Goal: Task Accomplishment & Management: Use online tool/utility

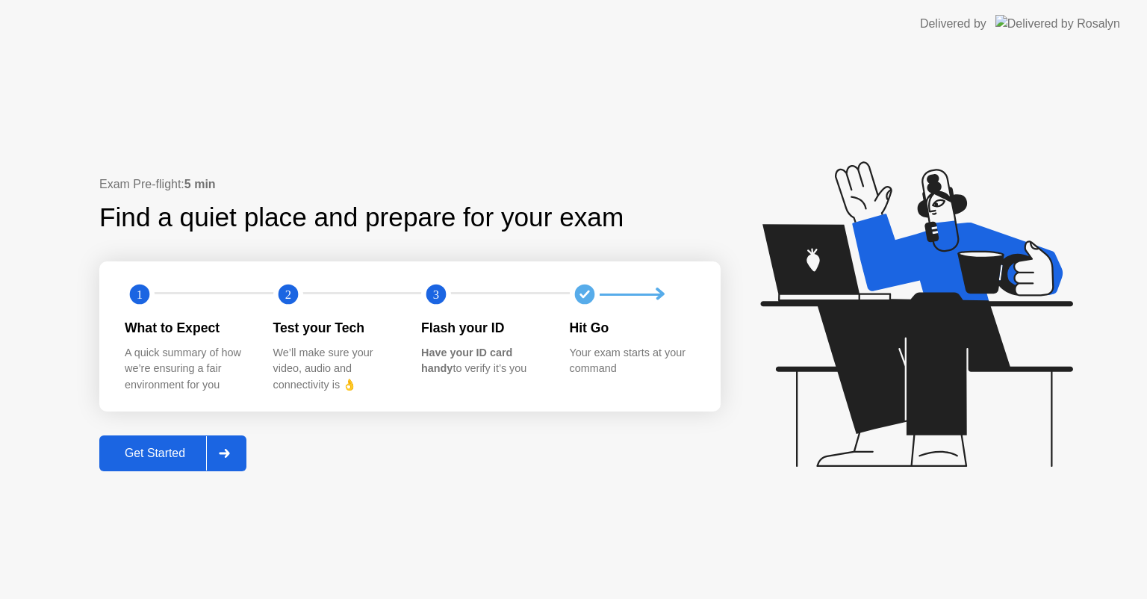
click at [166, 456] on div "Get Started" at bounding box center [155, 453] width 102 height 13
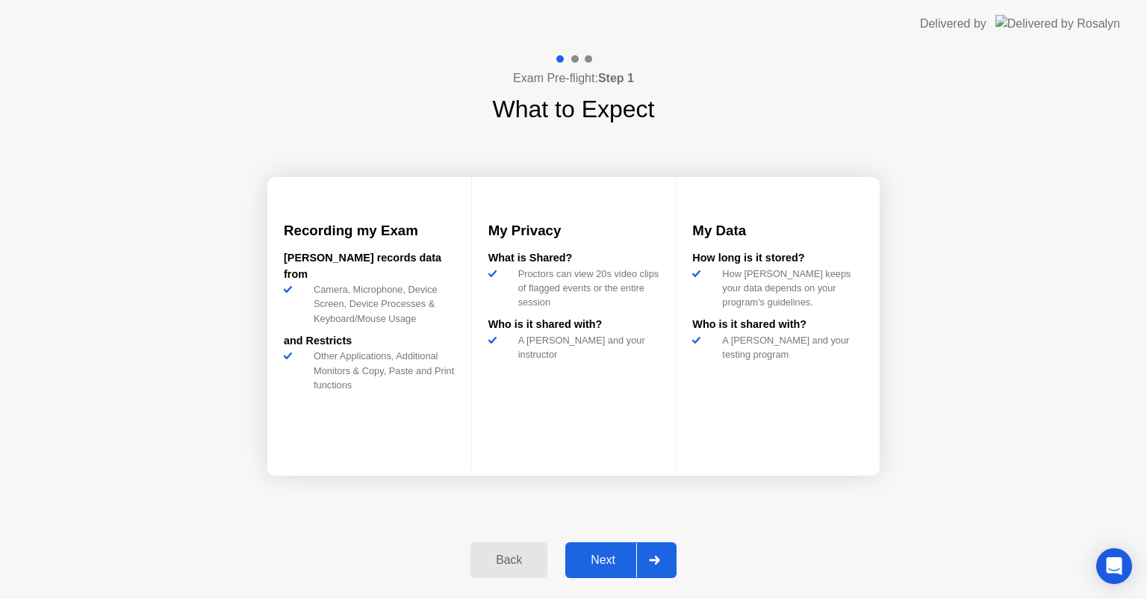
click at [603, 547] on button "Next" at bounding box center [620, 560] width 111 height 36
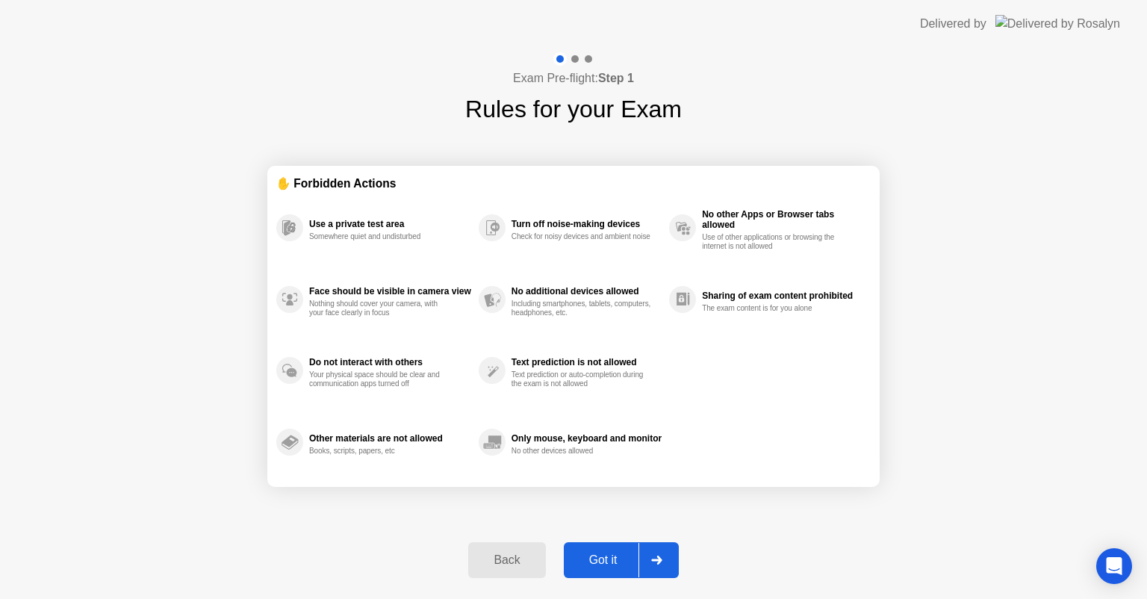
click at [603, 547] on button "Got it" at bounding box center [621, 560] width 115 height 36
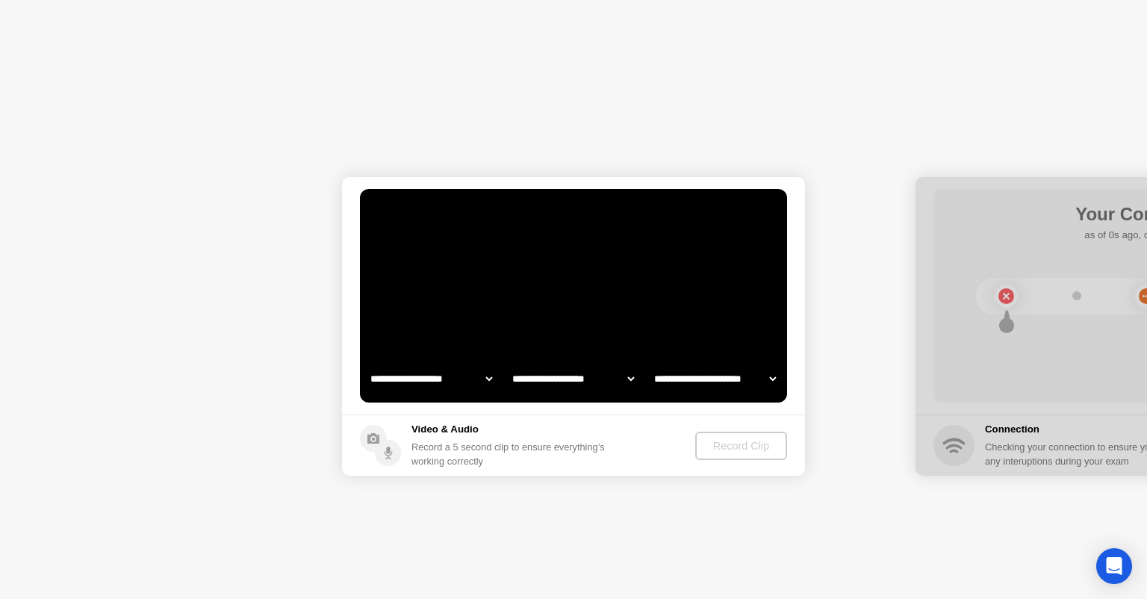
select select "**********"
select select "*******"
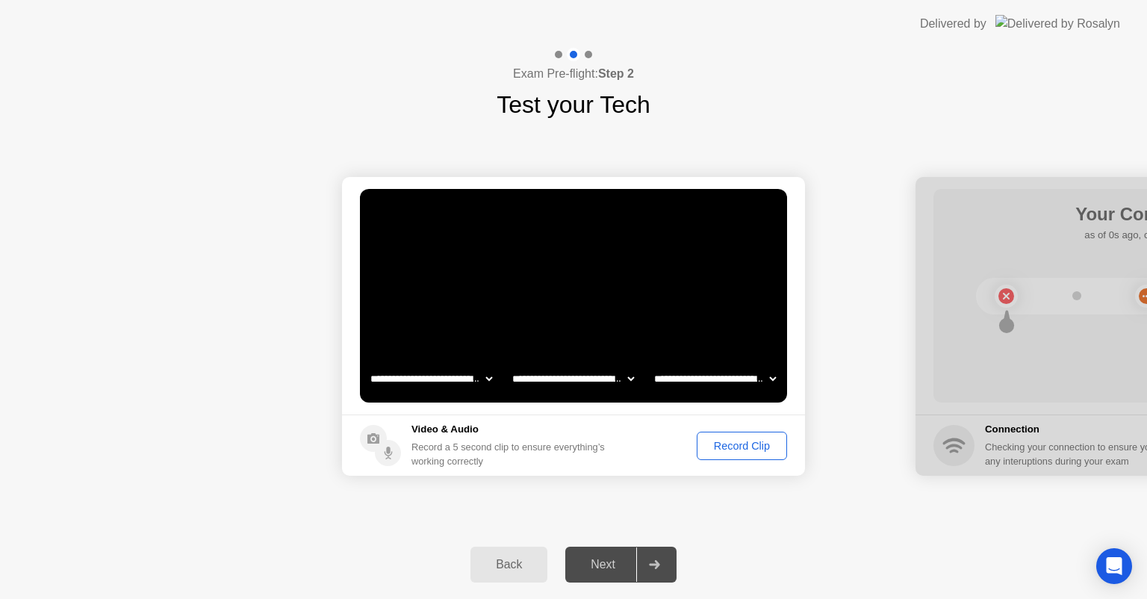
click at [726, 443] on div "Record Clip" at bounding box center [742, 446] width 80 height 12
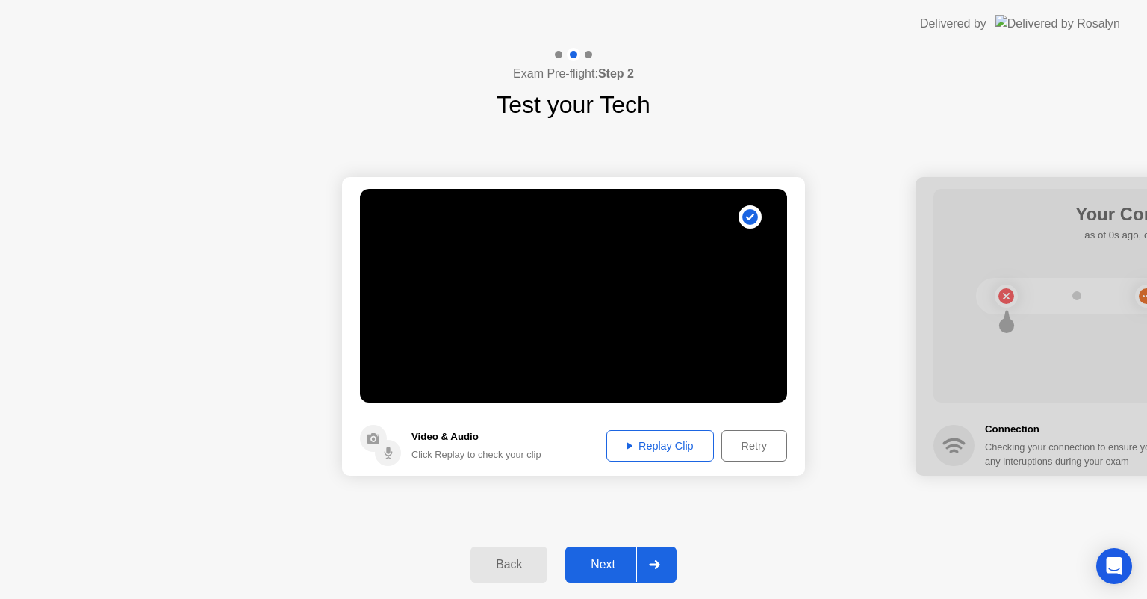
click at [580, 565] on div "Next" at bounding box center [603, 564] width 66 height 13
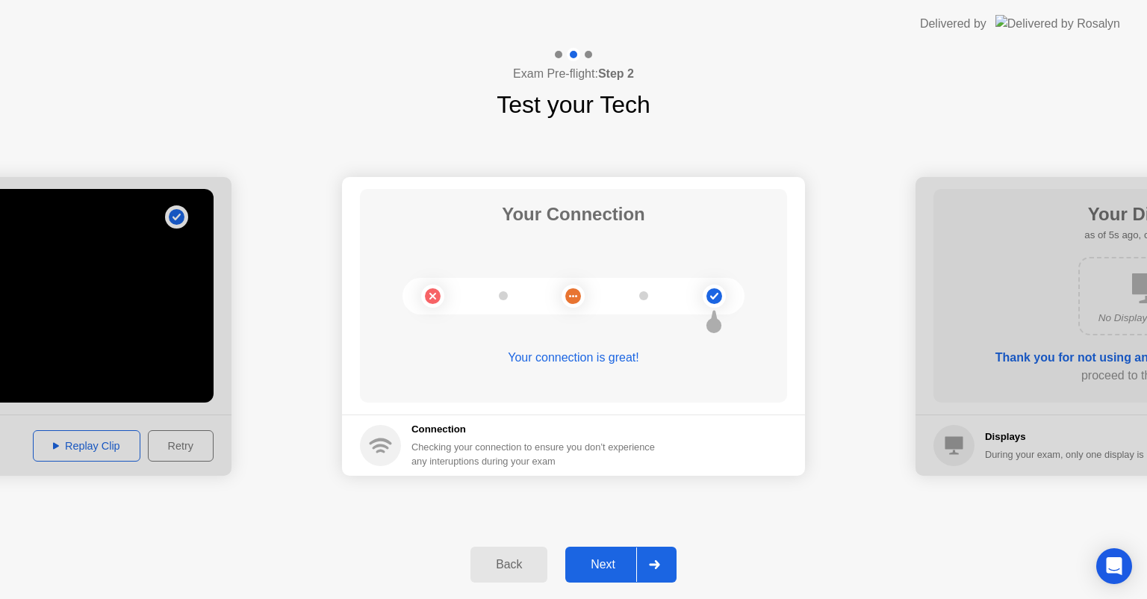
click at [608, 565] on div "Next" at bounding box center [603, 564] width 66 height 13
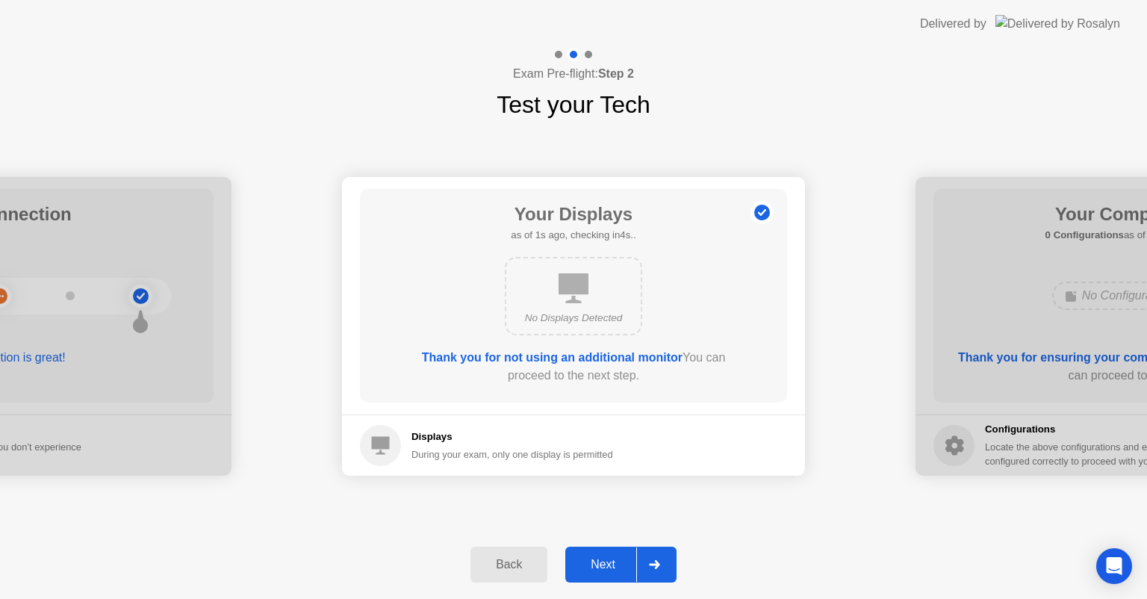
click at [608, 565] on div "Next" at bounding box center [603, 564] width 66 height 13
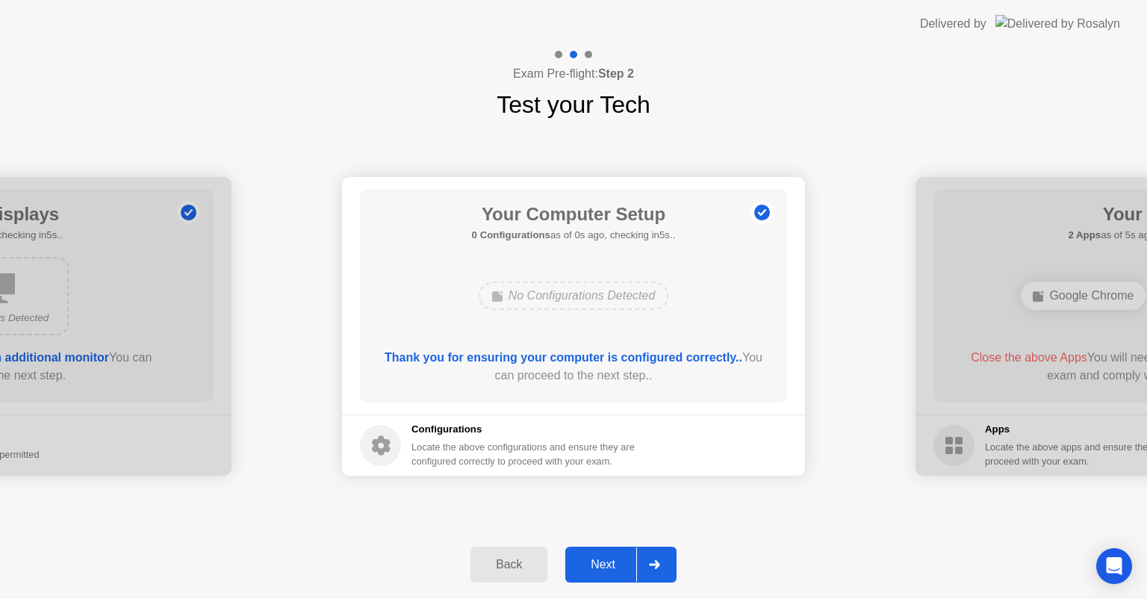
click at [608, 565] on div "Next" at bounding box center [603, 564] width 66 height 13
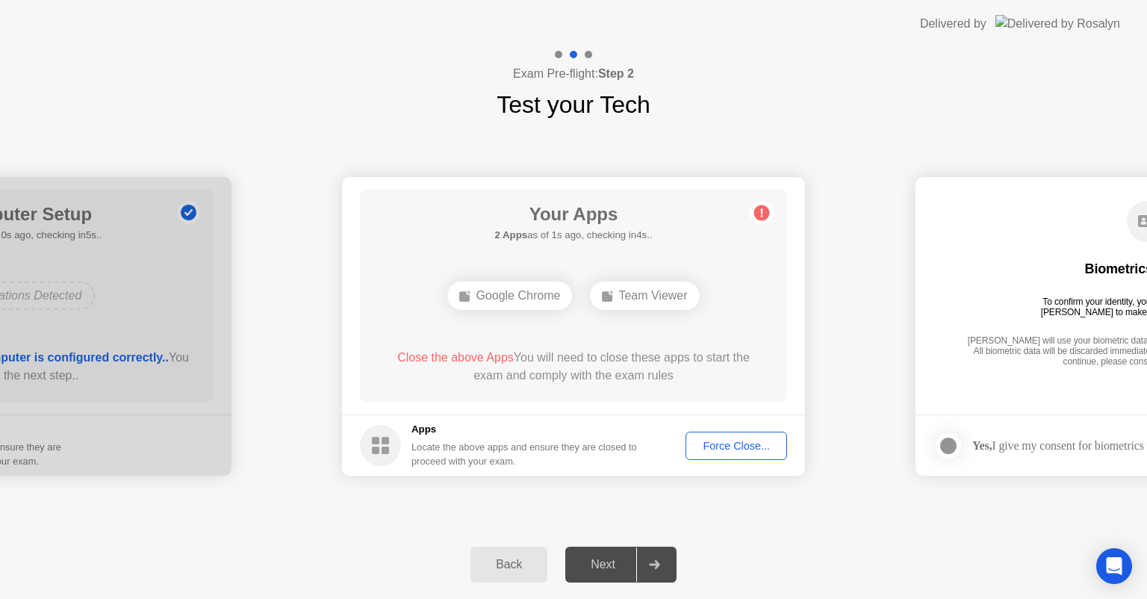
click at [697, 448] on div "Force Close..." at bounding box center [736, 446] width 91 height 12
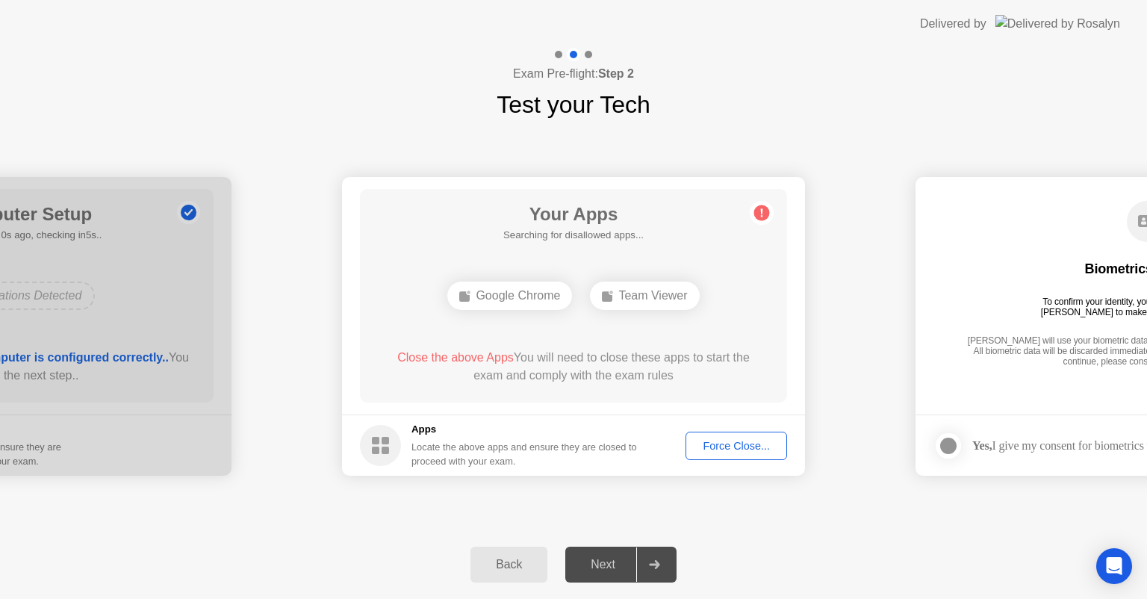
click at [739, 440] on div "Force Close..." at bounding box center [736, 446] width 91 height 12
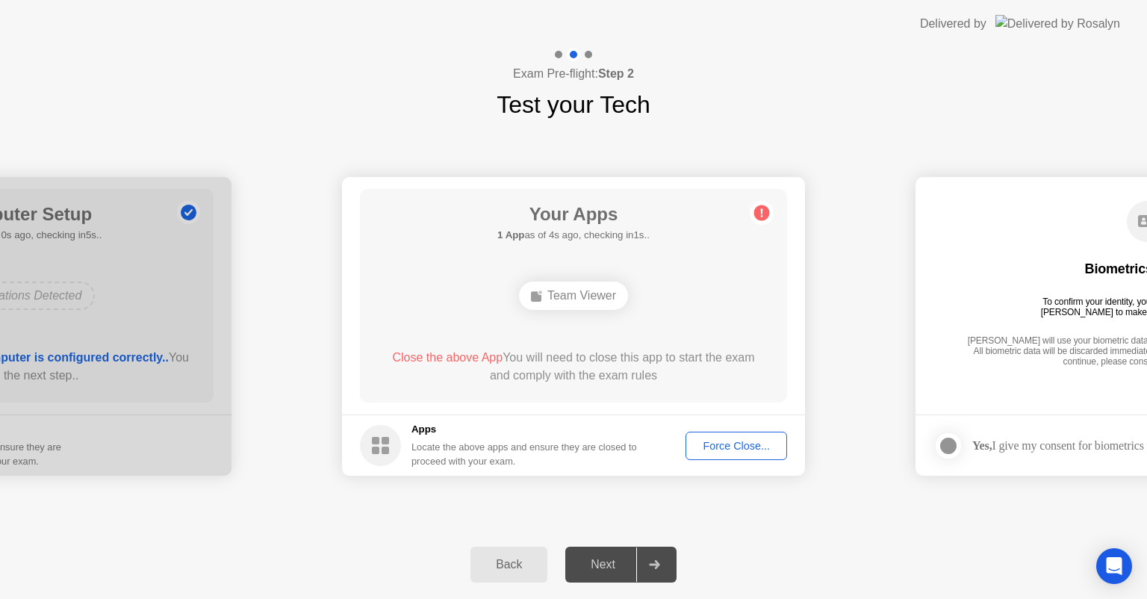
click at [290, 73] on div "Exam Pre-flight: Step 2 Test your Tech" at bounding box center [573, 85] width 1147 height 75
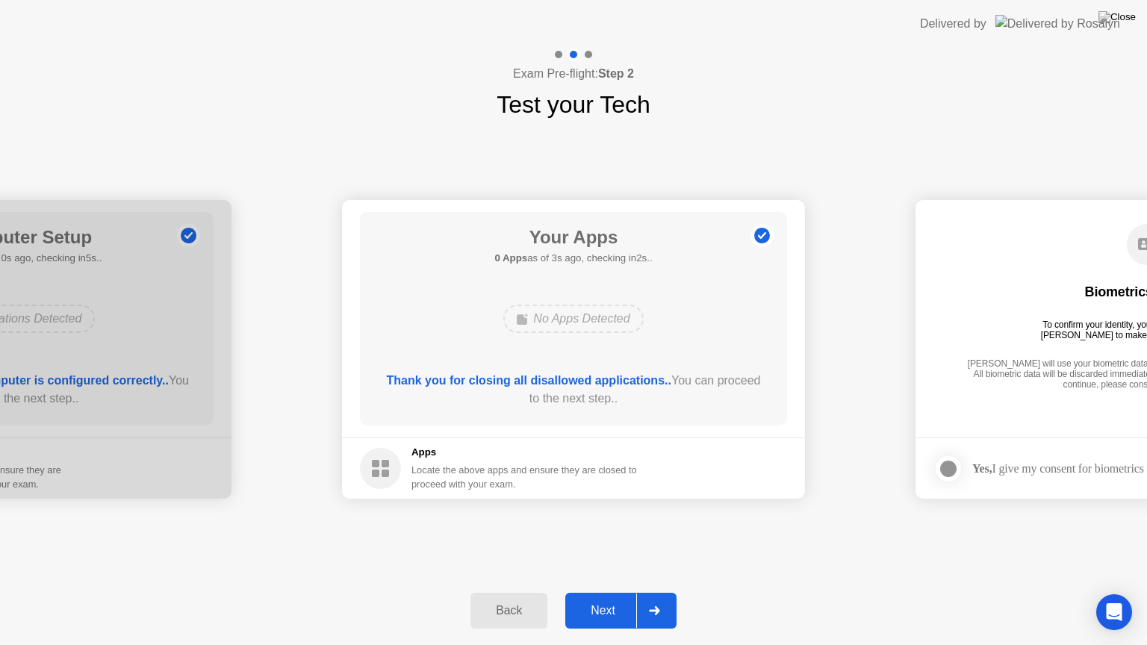
click at [598, 598] on button "Next" at bounding box center [620, 611] width 111 height 36
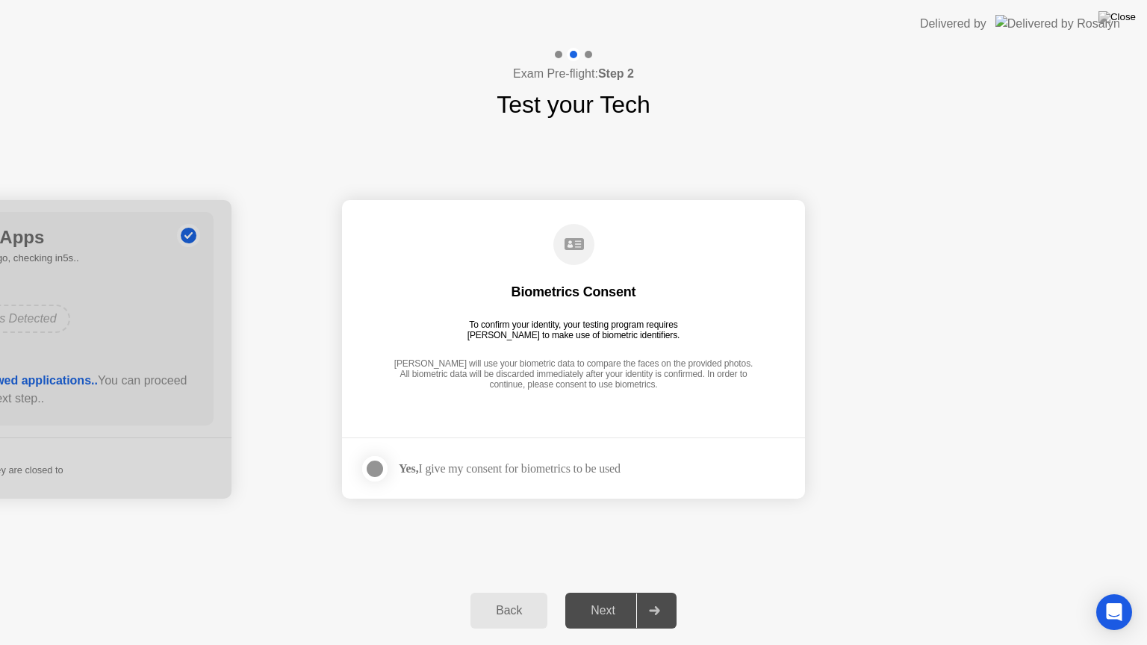
click at [380, 465] on div at bounding box center [375, 469] width 18 height 18
click at [612, 598] on button "Next" at bounding box center [620, 611] width 111 height 36
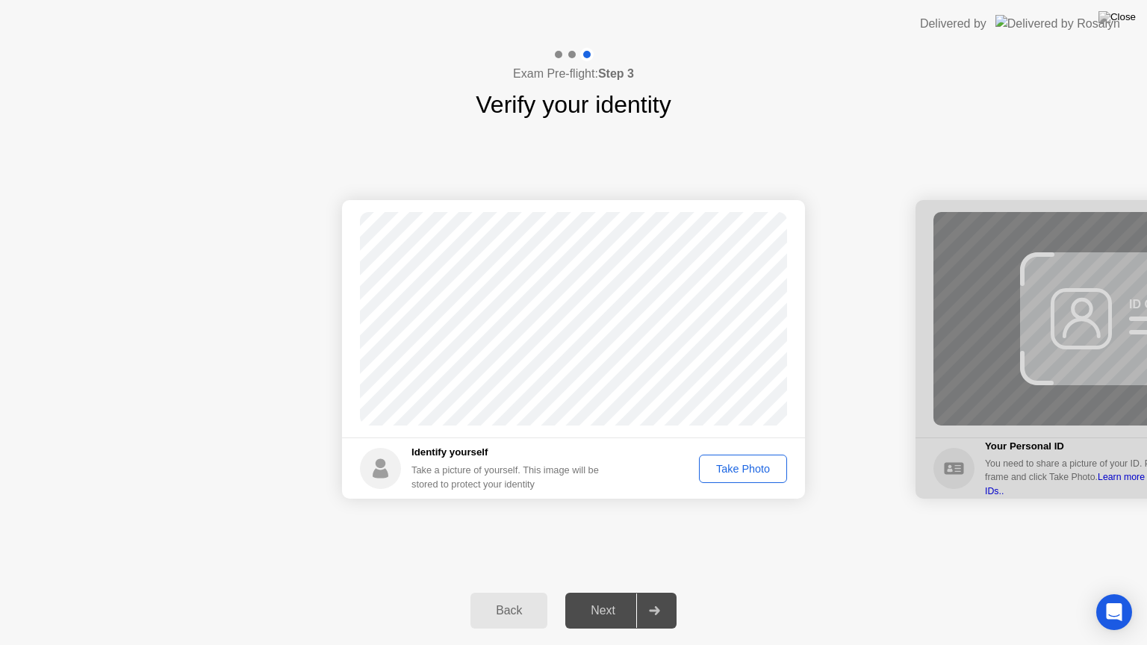
click at [733, 474] on div "Take Photo" at bounding box center [743, 469] width 78 height 12
click at [609, 598] on div "Next" at bounding box center [603, 610] width 66 height 13
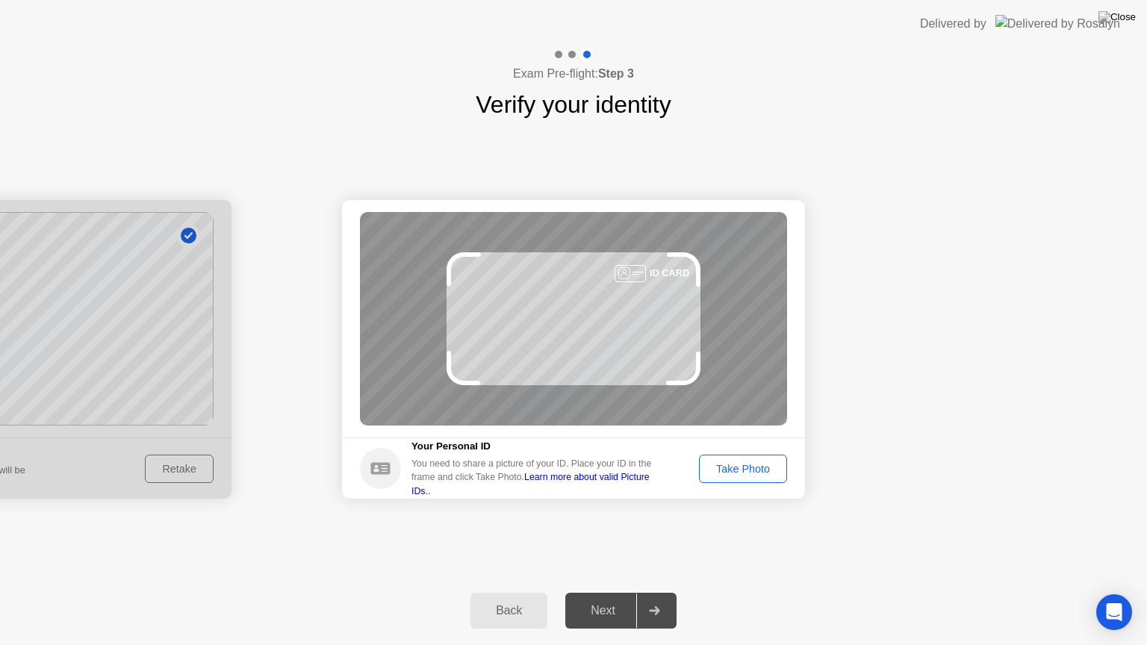
click at [747, 468] on div "Take Photo" at bounding box center [743, 469] width 78 height 12
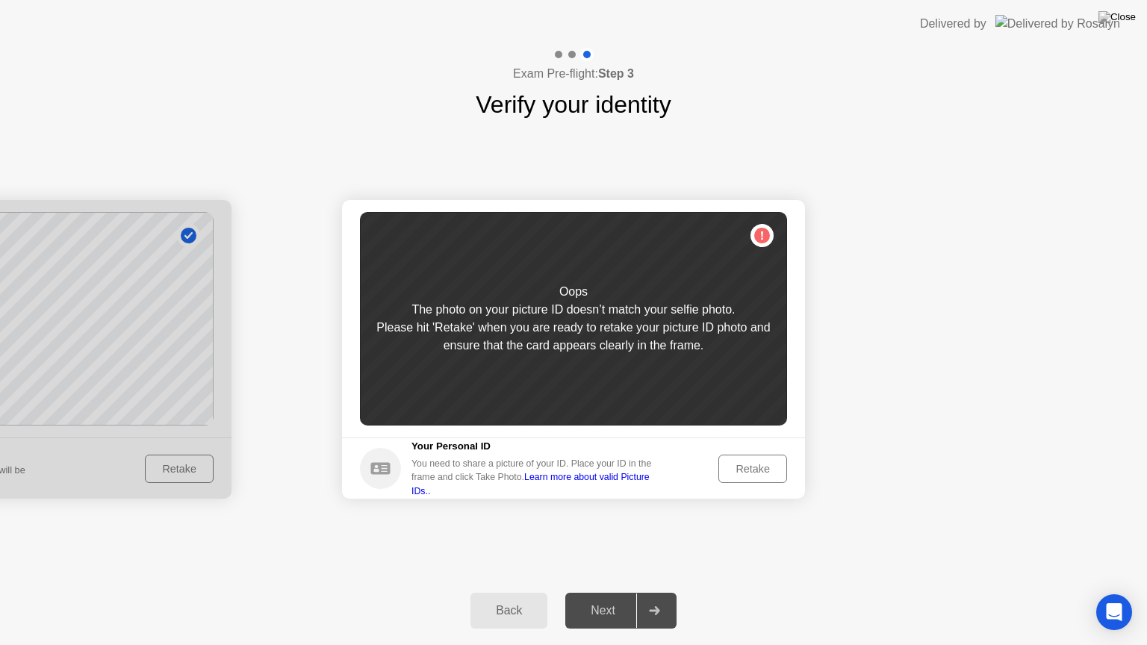
click at [747, 468] on div "Retake" at bounding box center [753, 469] width 58 height 12
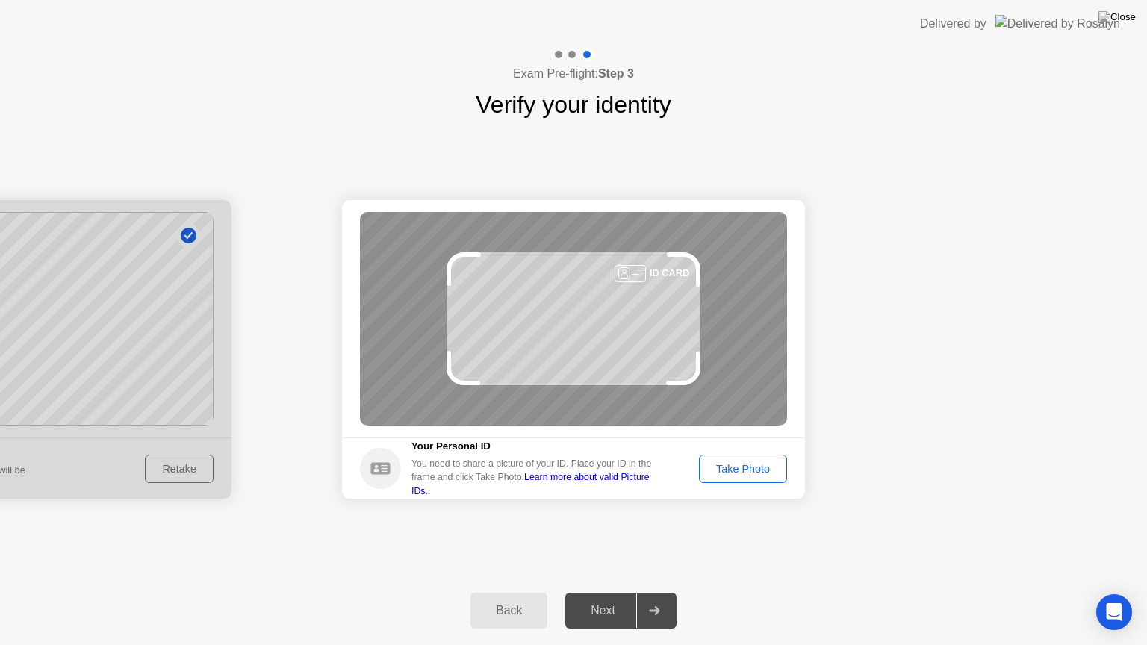
click at [747, 468] on div "Take Photo" at bounding box center [743, 469] width 78 height 12
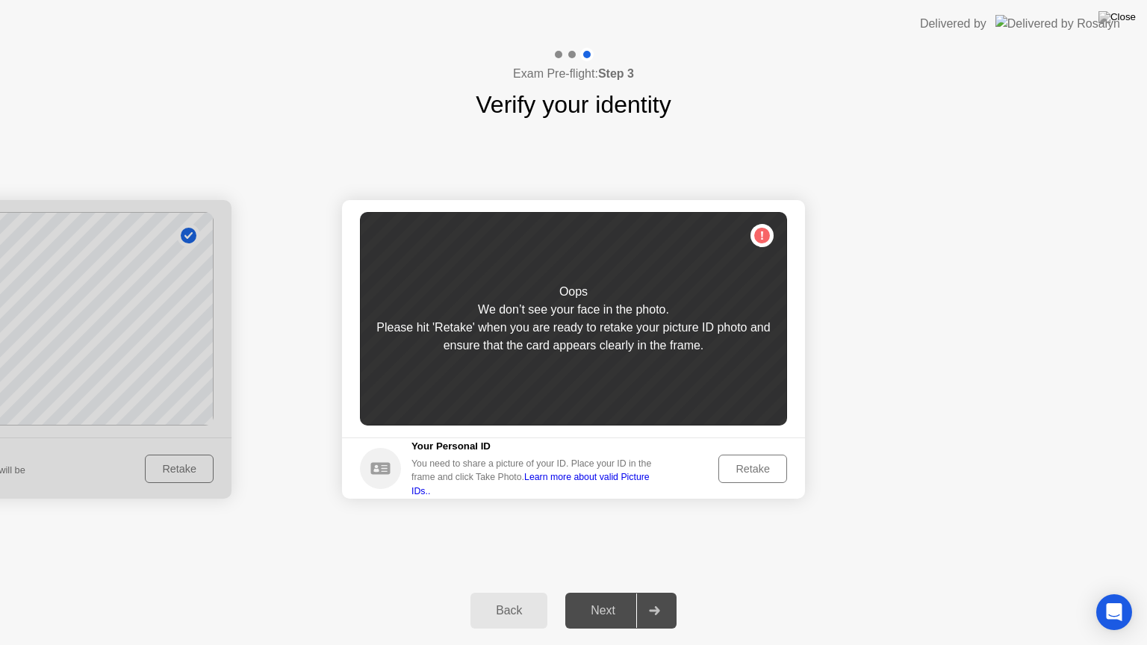
click at [747, 468] on div "Retake" at bounding box center [753, 469] width 58 height 12
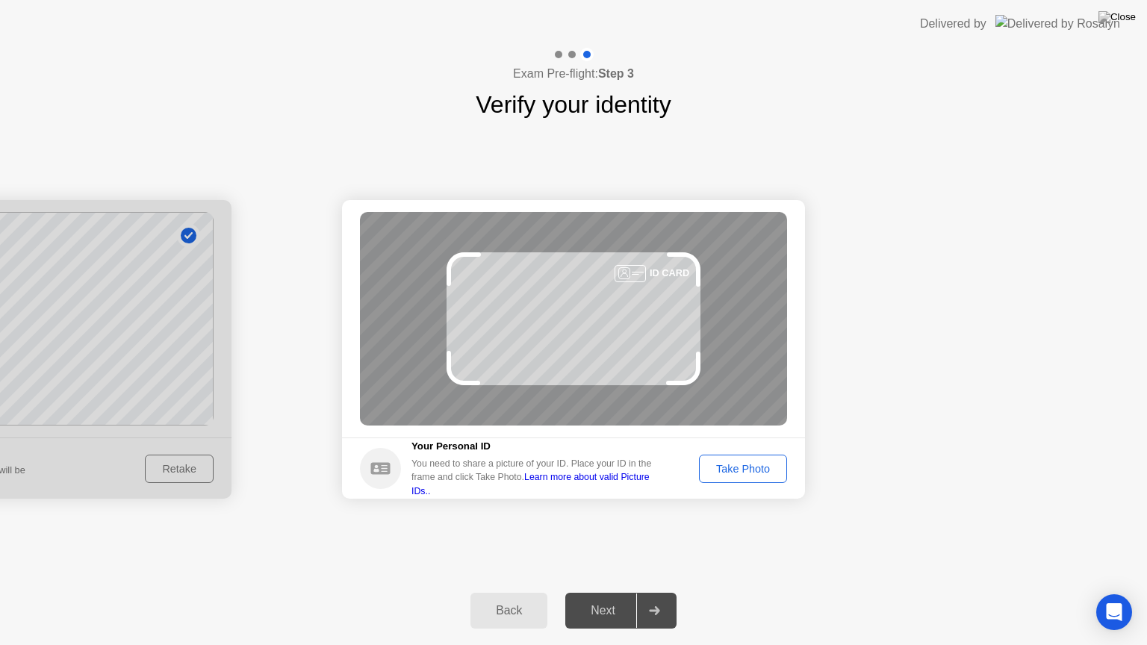
click at [747, 468] on div "Take Photo" at bounding box center [743, 469] width 78 height 12
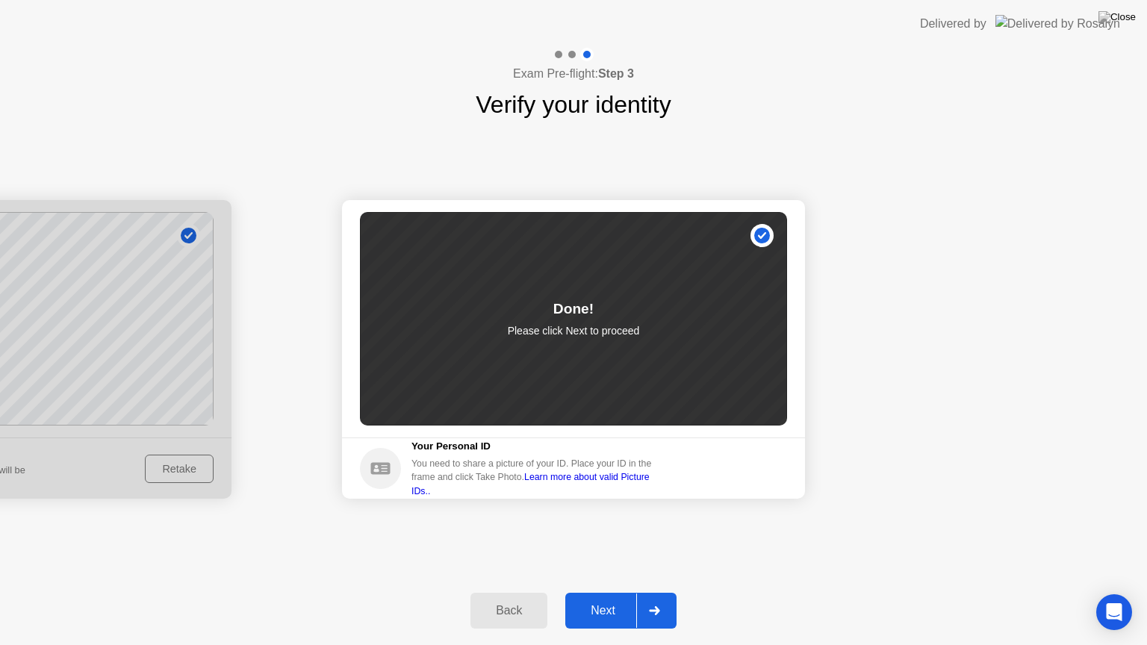
click at [598, 598] on button "Next" at bounding box center [620, 611] width 111 height 36
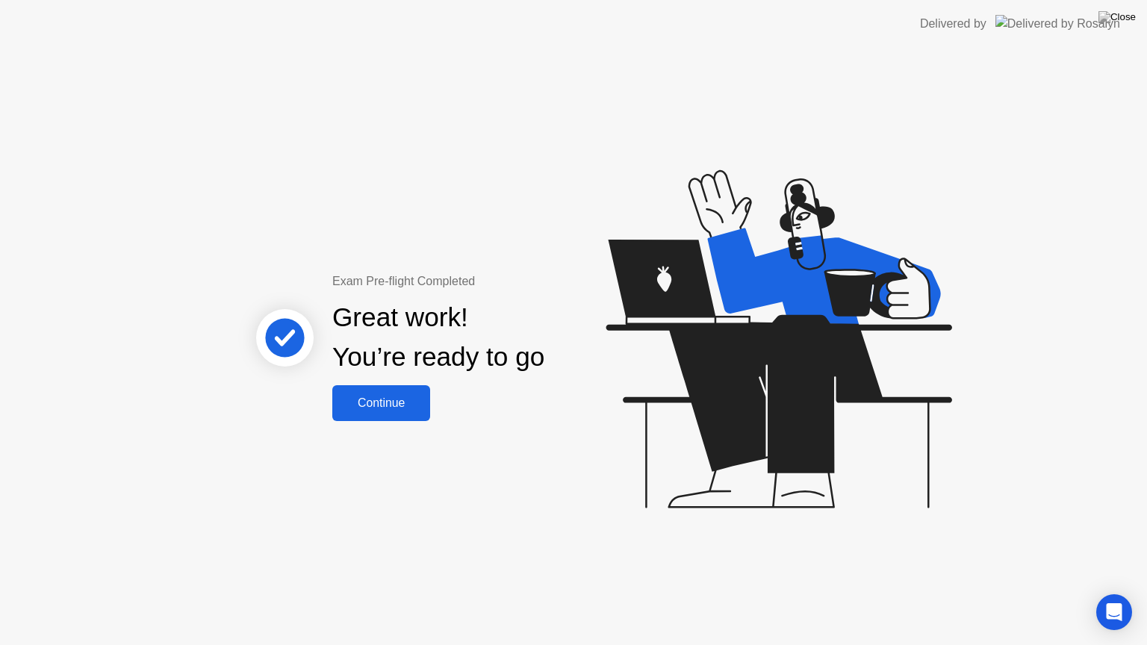
click at [391, 404] on div "Continue" at bounding box center [381, 403] width 89 height 13
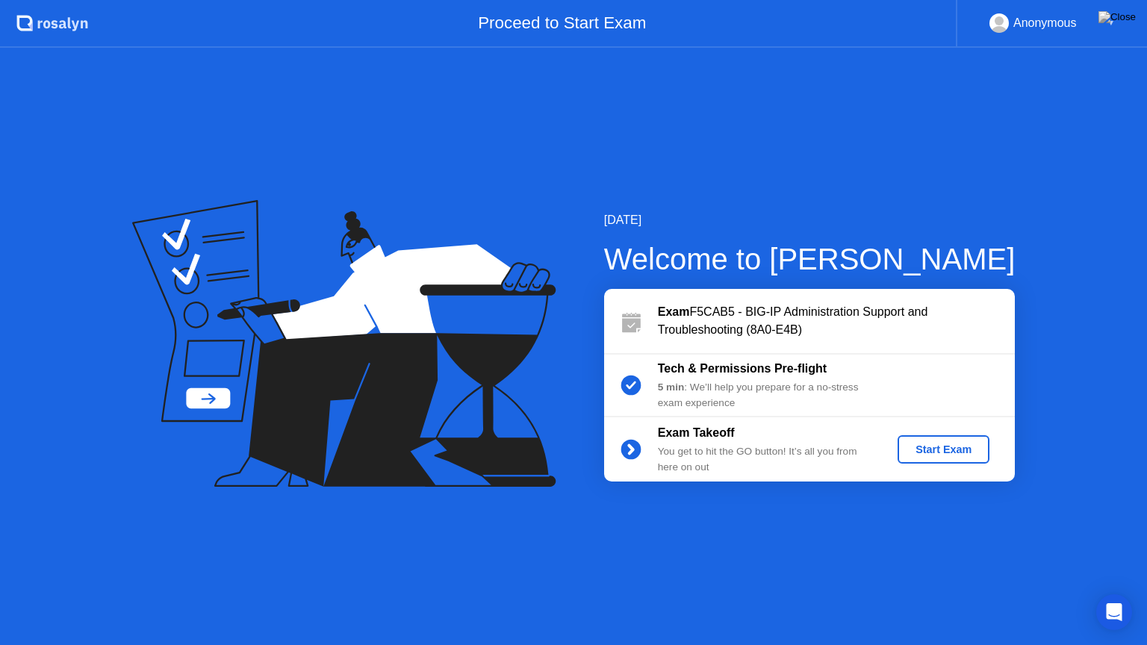
click at [927, 455] on div "Start Exam" at bounding box center [944, 450] width 80 height 12
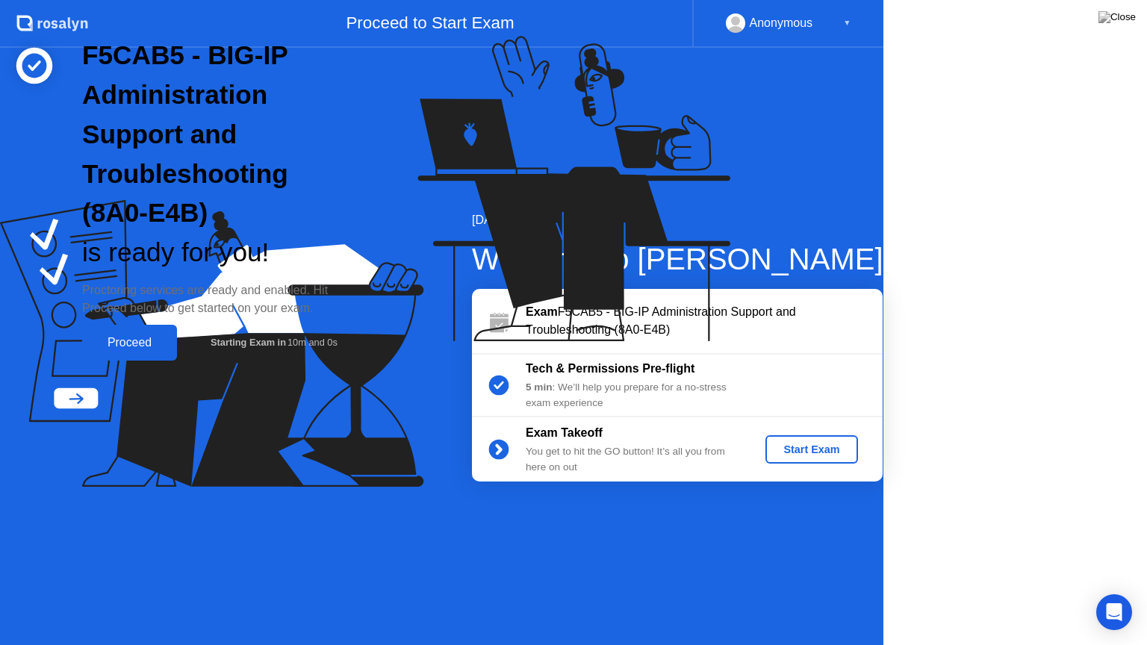
click at [763, 387] on icon at bounding box center [570, 195] width 385 height 382
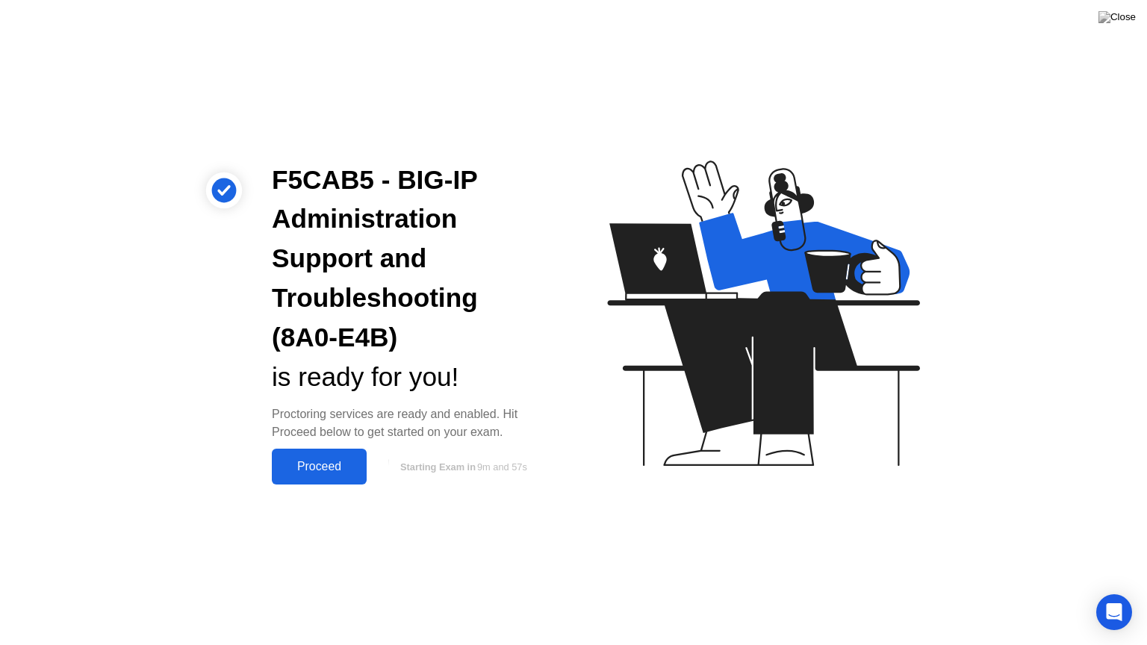
click at [347, 478] on button "Proceed" at bounding box center [319, 467] width 95 height 36
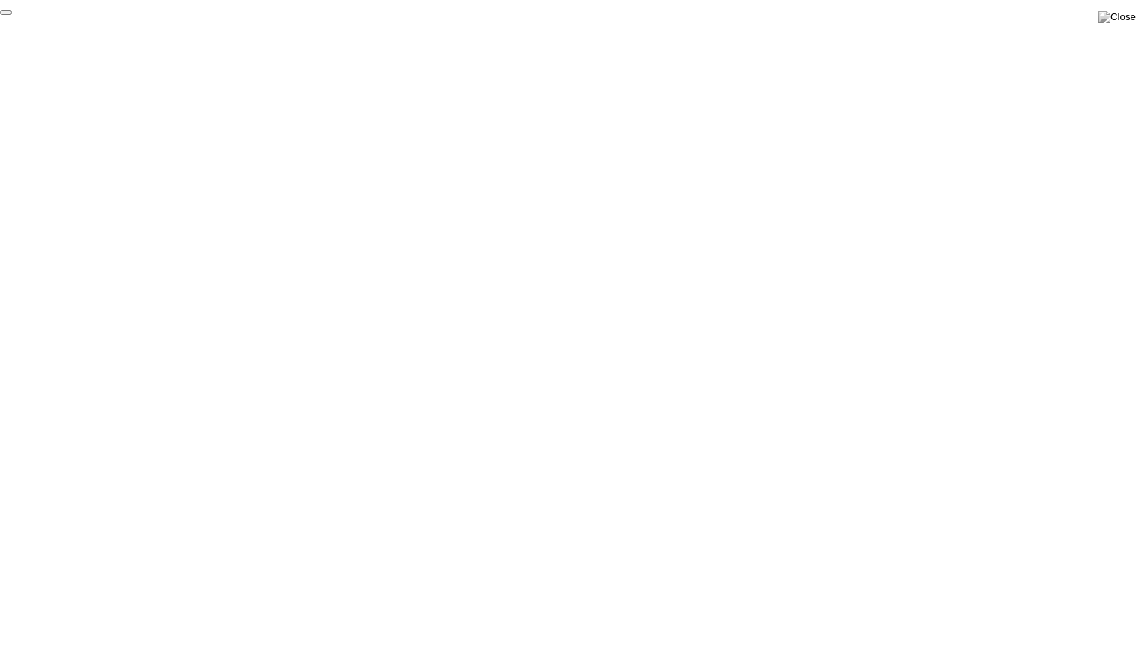
click at [1116, 20] on button at bounding box center [1117, 16] width 45 height 19
